Goal: Transaction & Acquisition: Book appointment/travel/reservation

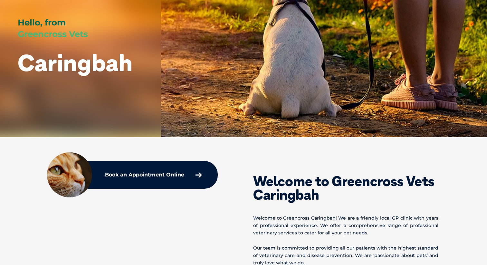
scroll to position [112, 0]
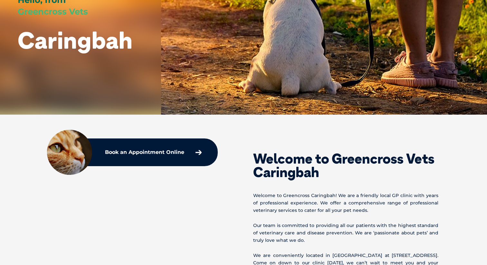
click at [186, 158] on div "Book an Appointment Online" at bounding box center [132, 152] width 171 height 28
click at [169, 154] on p "Book an Appointment Online" at bounding box center [144, 152] width 79 height 5
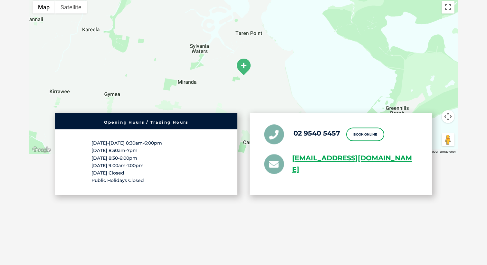
scroll to position [1171, 0]
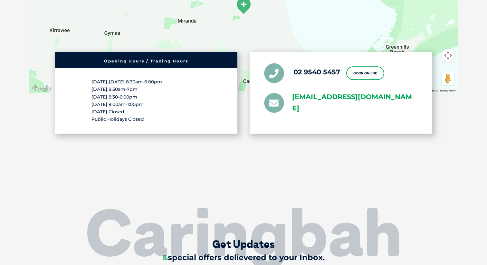
copy link "[EMAIL_ADDRESS][DOMAIN_NAME]"
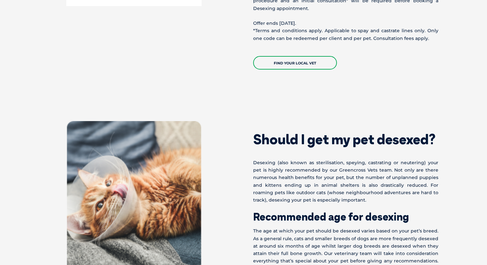
scroll to position [503, 0]
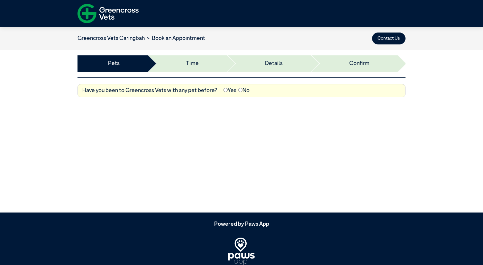
click at [246, 89] on label "No" at bounding box center [243, 91] width 11 height 8
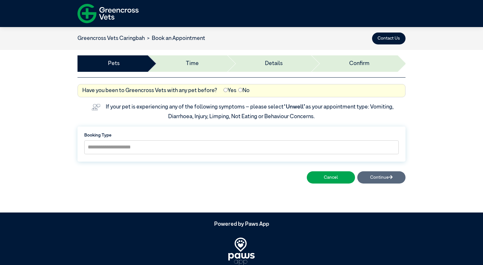
click at [219, 137] on label "Booking Type" at bounding box center [241, 135] width 315 height 6
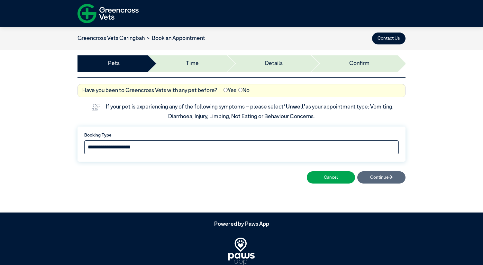
click at [218, 146] on select "**********" at bounding box center [241, 147] width 315 height 14
